Goal: Download file/media

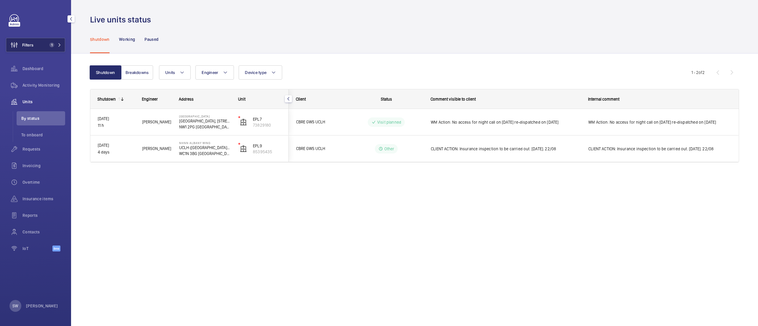
click at [33, 40] on span "Filters" at bounding box center [19, 45] width 27 height 14
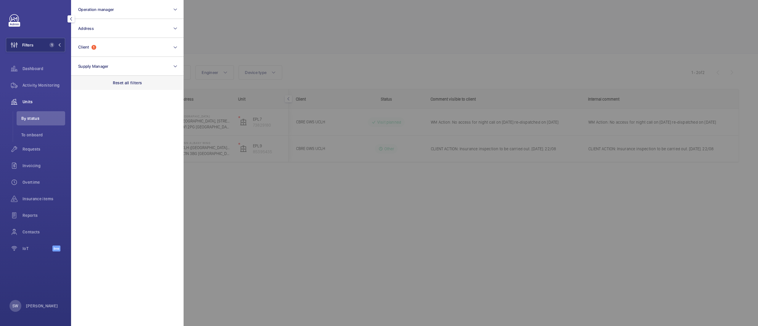
click at [155, 87] on div "Reset all filters" at bounding box center [127, 83] width 113 height 14
click at [117, 48] on button "Client" at bounding box center [127, 47] width 113 height 19
type input "theoverha"
type input "overhead"
click at [104, 85] on span "Overhead" at bounding box center [102, 85] width 17 height 5
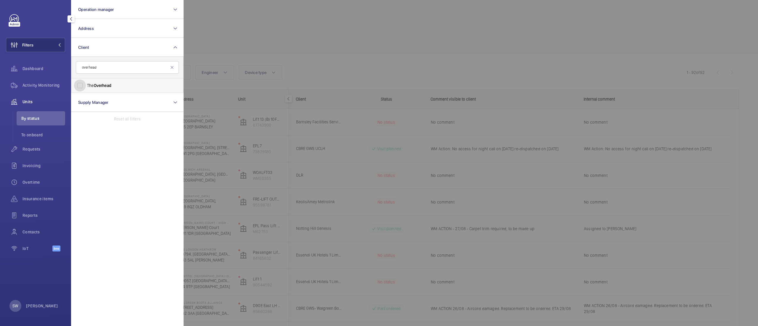
click at [86, 85] on input "The Overhead" at bounding box center [80, 86] width 12 height 12
checkbox input "true"
click at [390, 42] on div at bounding box center [563, 163] width 758 height 326
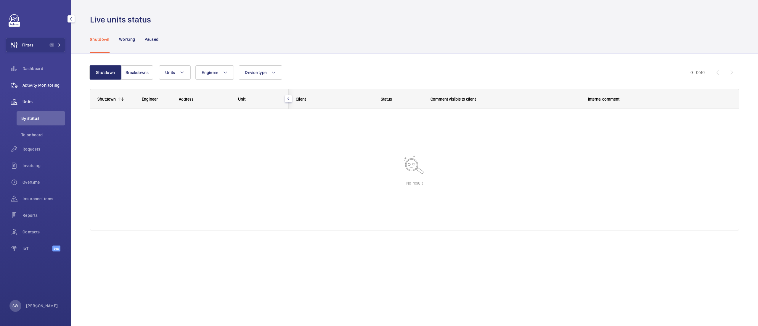
click at [28, 87] on span "Activity Monitoring" at bounding box center [44, 85] width 43 height 6
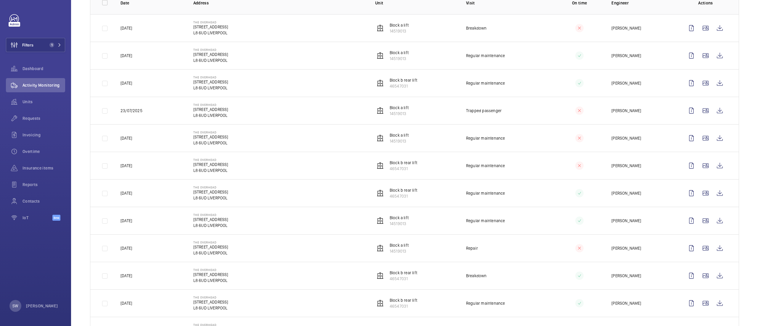
scroll to position [128, 0]
click at [713, 246] on wm-front-icon-button at bounding box center [720, 249] width 14 height 14
click at [713, 221] on wm-front-icon-button at bounding box center [720, 221] width 14 height 14
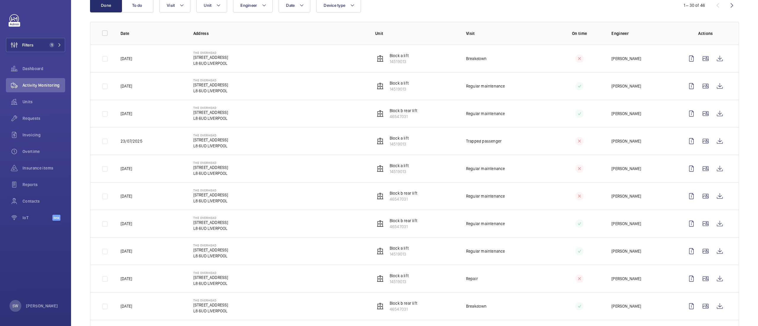
scroll to position [0, 0]
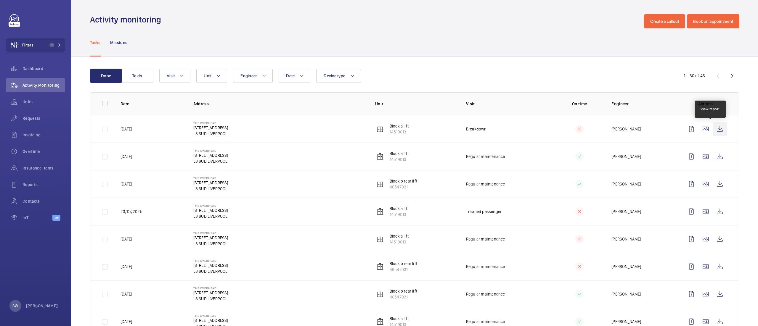
click at [714, 131] on wm-front-icon-button at bounding box center [720, 129] width 14 height 14
click at [217, 71] on button "Unit" at bounding box center [211, 76] width 31 height 14
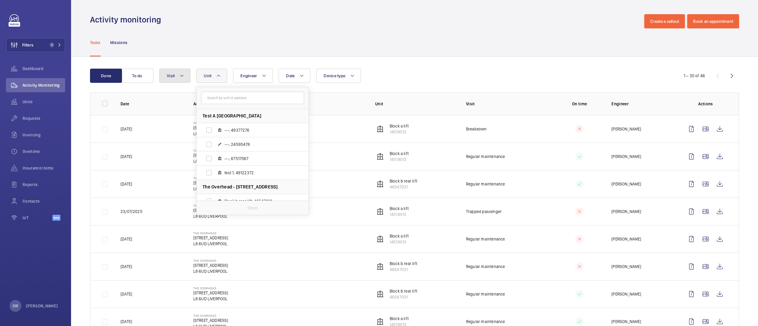
click at [177, 73] on button "Visit" at bounding box center [174, 76] width 31 height 14
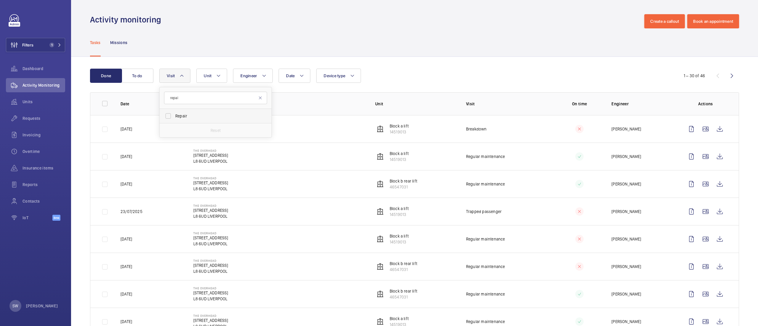
type input "repai"
click at [225, 117] on span "Repair" at bounding box center [215, 116] width 81 height 6
click at [174, 117] on input "Repair" at bounding box center [168, 116] width 12 height 12
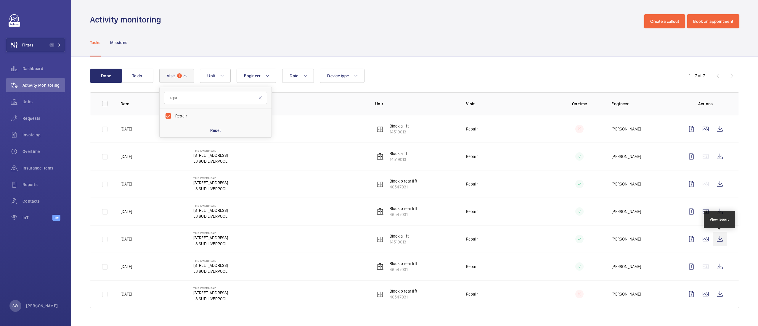
click at [720, 239] on wm-front-icon-button at bounding box center [720, 239] width 14 height 14
click at [713, 206] on wm-front-icon-button at bounding box center [720, 212] width 14 height 14
click at [207, 119] on span "Repair" at bounding box center [215, 116] width 81 height 6
click at [174, 119] on input "Repair" at bounding box center [168, 116] width 12 height 12
checkbox input "false"
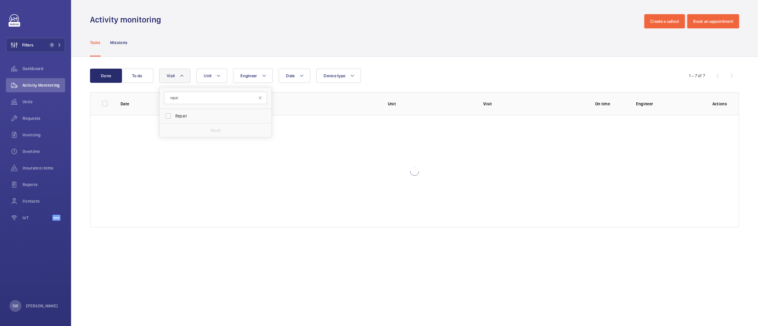
click at [496, 108] on th "Visit" at bounding box center [521, 103] width 95 height 23
